Goal: Task Accomplishment & Management: Manage account settings

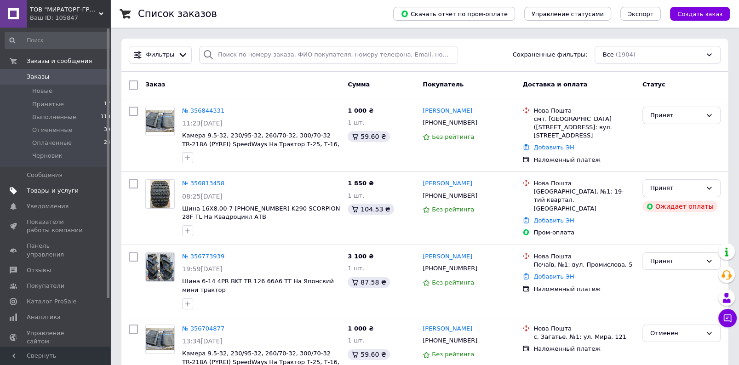
click at [56, 193] on span "Товары и услуги" at bounding box center [53, 191] width 52 height 8
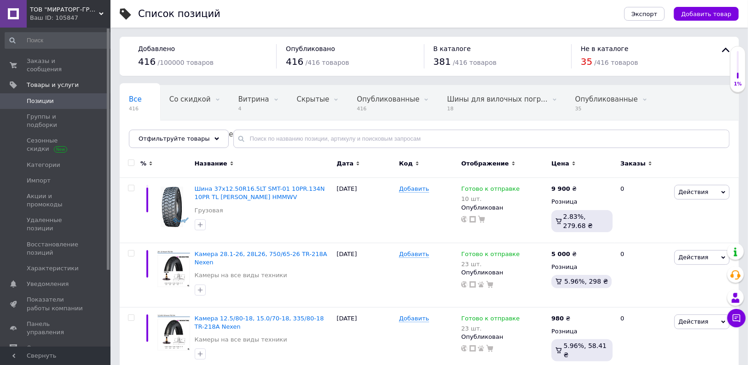
drag, startPoint x: 731, startPoint y: 315, endPoint x: 671, endPoint y: 165, distance: 161.8
click at [731, 316] on icon at bounding box center [735, 318] width 9 height 9
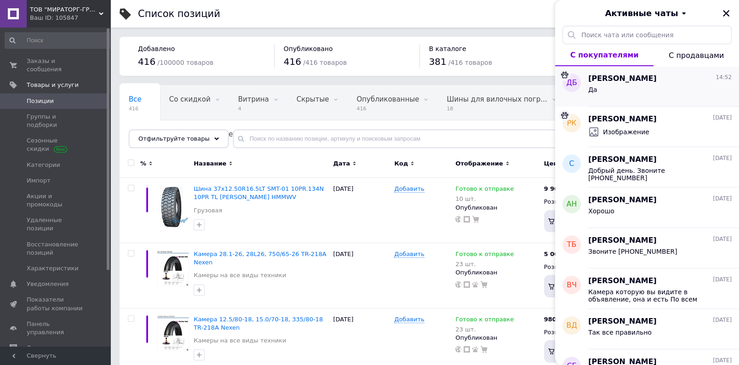
click at [632, 87] on div "Да" at bounding box center [660, 91] width 144 height 15
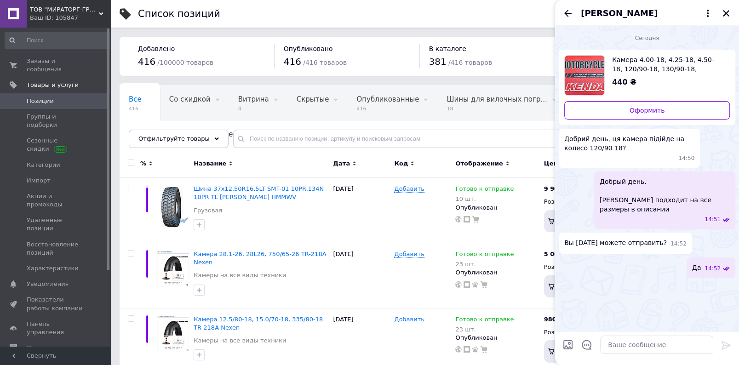
click at [636, 14] on span "[PERSON_NAME]" at bounding box center [638, 13] width 114 height 12
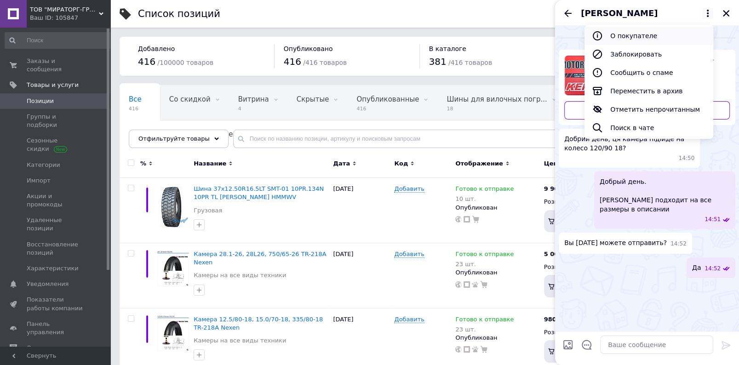
click at [636, 35] on button "О покупателе" at bounding box center [649, 36] width 129 height 18
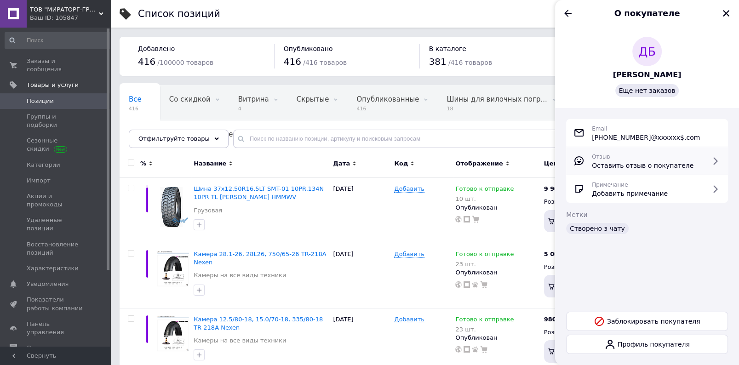
click at [626, 167] on span "Оставить отзыв о покупателе" at bounding box center [643, 165] width 102 height 9
click at [729, 11] on icon "Закрыть" at bounding box center [726, 13] width 6 height 6
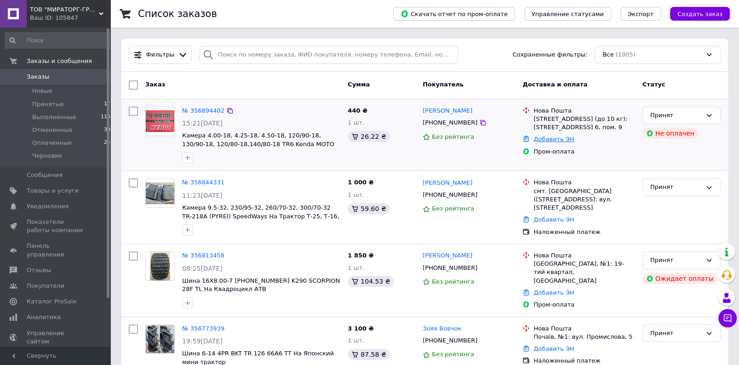
click at [543, 143] on link "Добавить ЭН" at bounding box center [554, 139] width 40 height 7
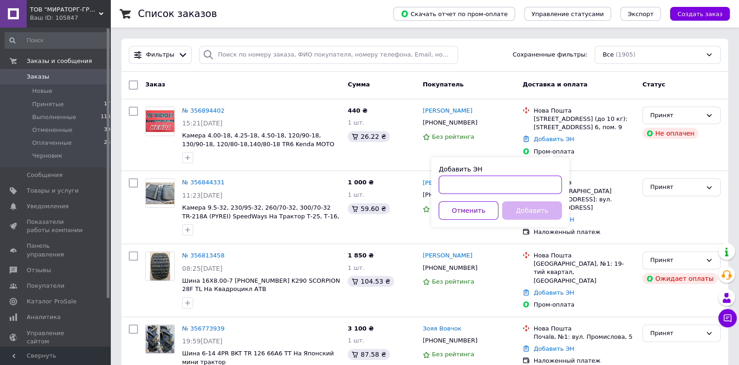
paste input "20451225153981"
type input "20451225153981"
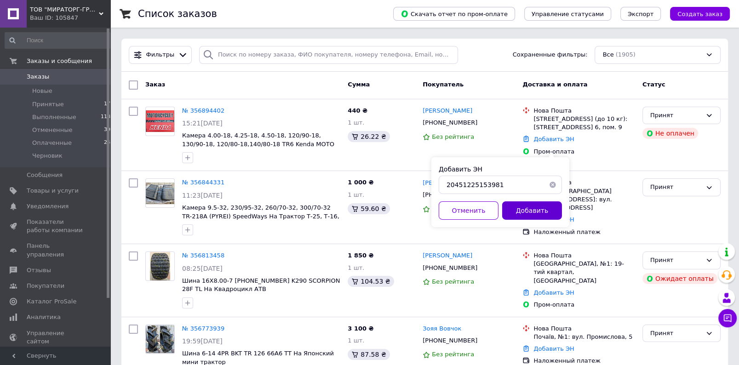
click at [527, 204] on button "Добавить" at bounding box center [532, 211] width 60 height 18
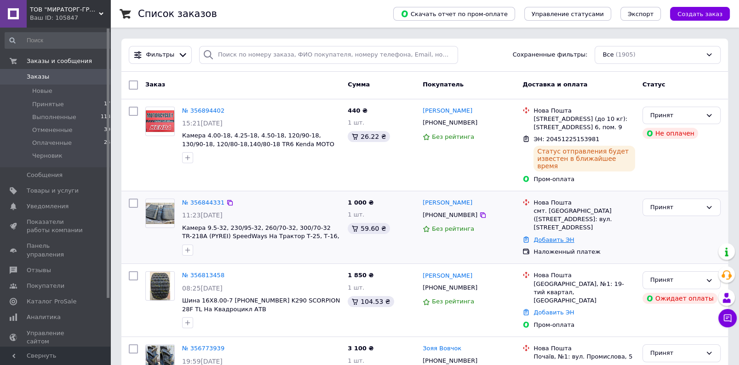
click at [541, 236] on link "Добавить ЭН" at bounding box center [554, 239] width 40 height 7
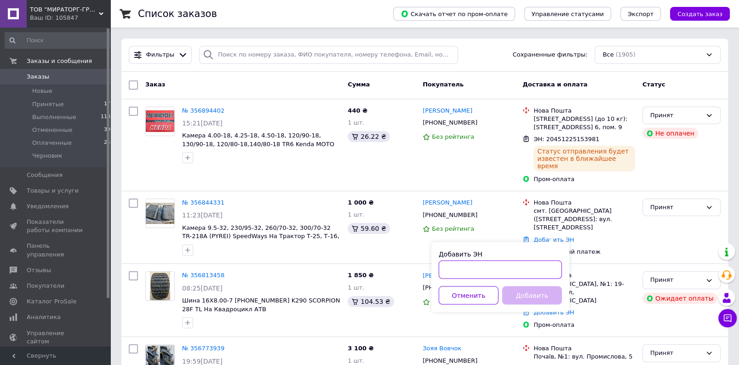
paste input "20451224825405"
type input "20451224825405"
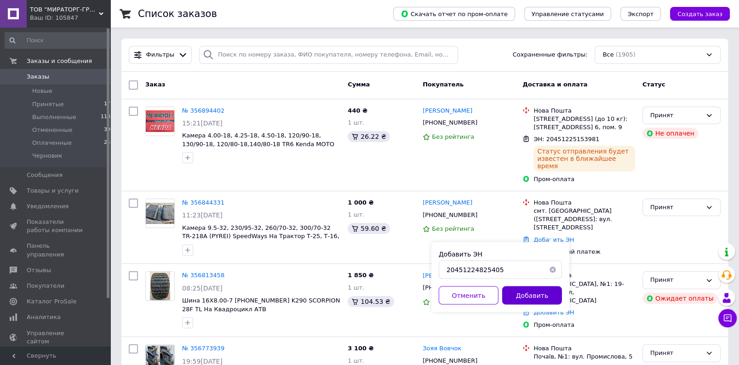
click at [521, 294] on button "Добавить" at bounding box center [532, 295] width 60 height 18
click at [206, 107] on link "№ 356894402" at bounding box center [203, 110] width 42 height 7
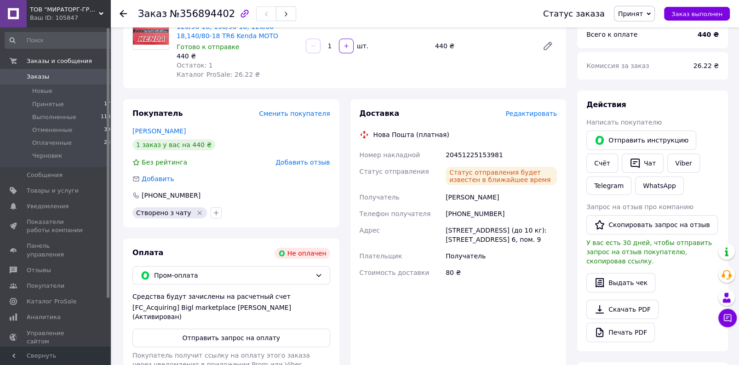
scroll to position [146, 0]
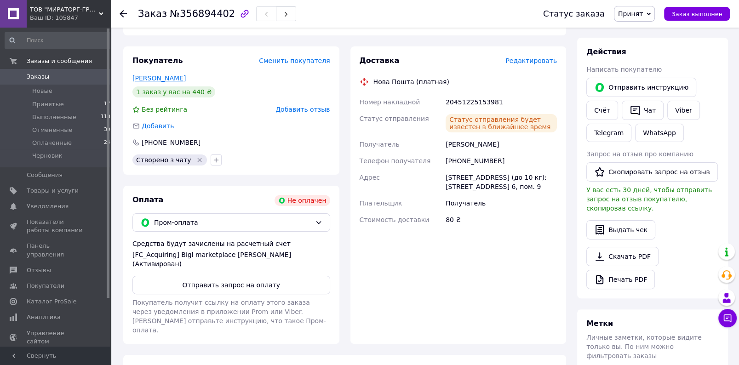
click at [165, 80] on link "[PERSON_NAME]" at bounding box center [158, 78] width 53 height 7
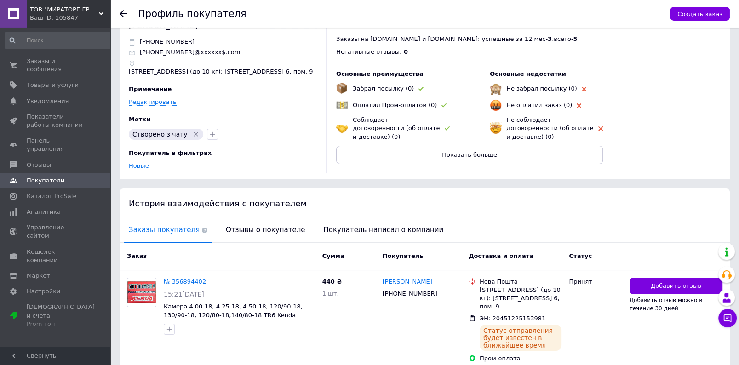
scroll to position [49, 0]
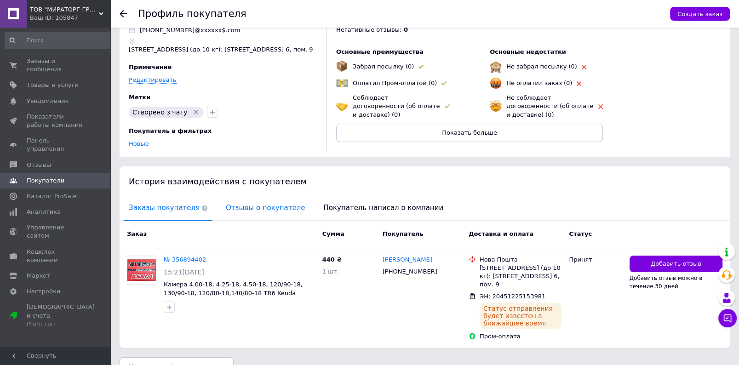
click at [259, 215] on span "Отзывы о покупателе" at bounding box center [265, 207] width 88 height 23
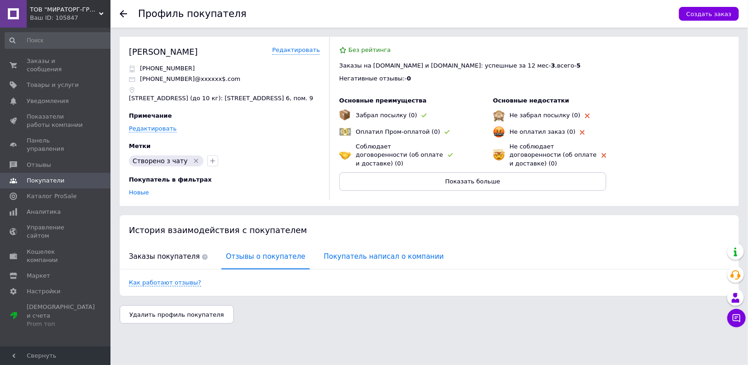
click at [327, 266] on span "Покупатель написал о компании" at bounding box center [383, 256] width 129 height 23
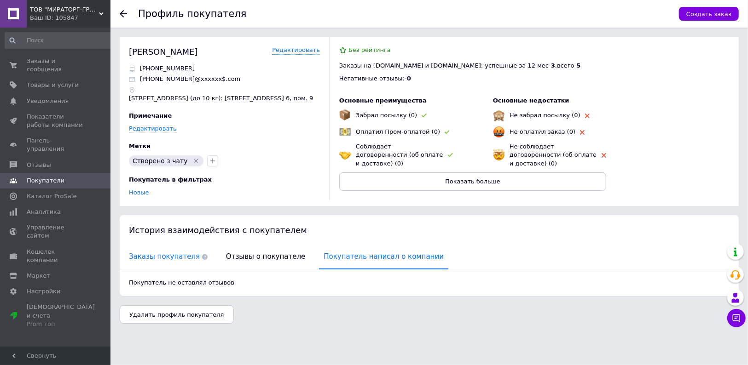
click at [169, 263] on span "Заказы покупателя" at bounding box center [168, 256] width 88 height 23
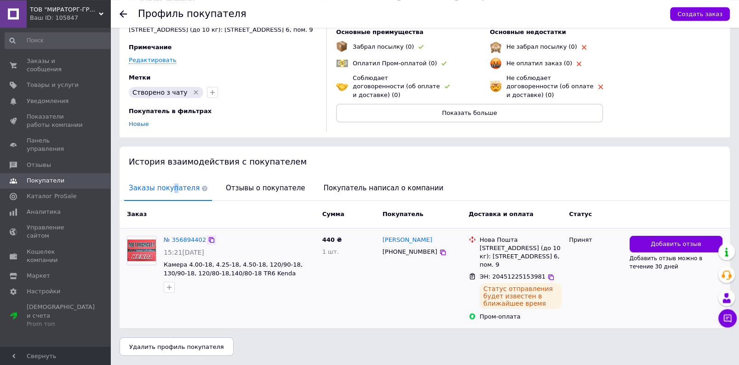
scroll to position [85, 0]
click at [42, 60] on span "Заказы и сообщения" at bounding box center [56, 65] width 58 height 17
